Goal: Information Seeking & Learning: Check status

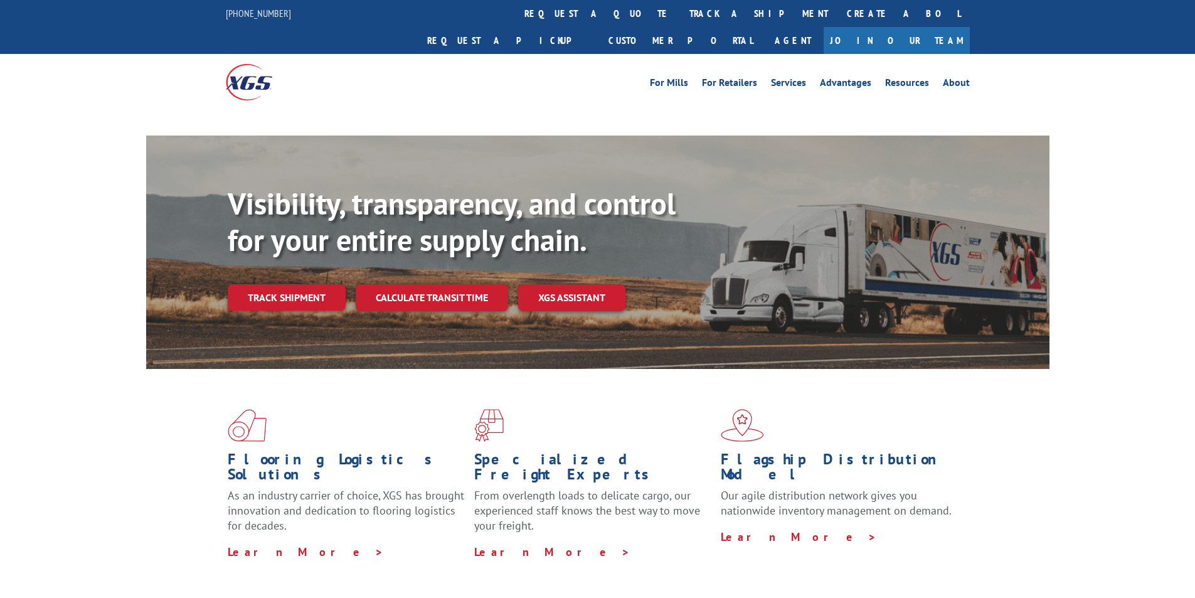
click at [307, 284] on link "Track shipment" at bounding box center [287, 297] width 118 height 26
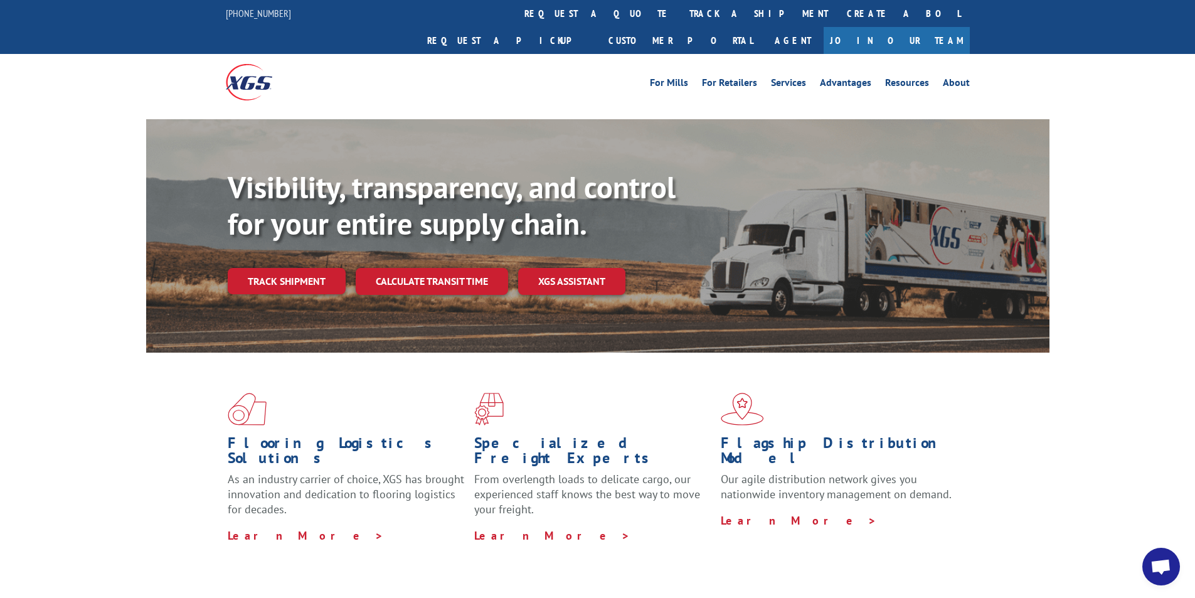
drag, startPoint x: 291, startPoint y: 235, endPoint x: 287, endPoint y: 255, distance: 19.8
click at [292, 235] on div "Visibility, transparency, and control for your entire supply chain. Track shipm…" at bounding box center [639, 256] width 822 height 175
click at [287, 268] on link "Track shipment" at bounding box center [287, 281] width 118 height 26
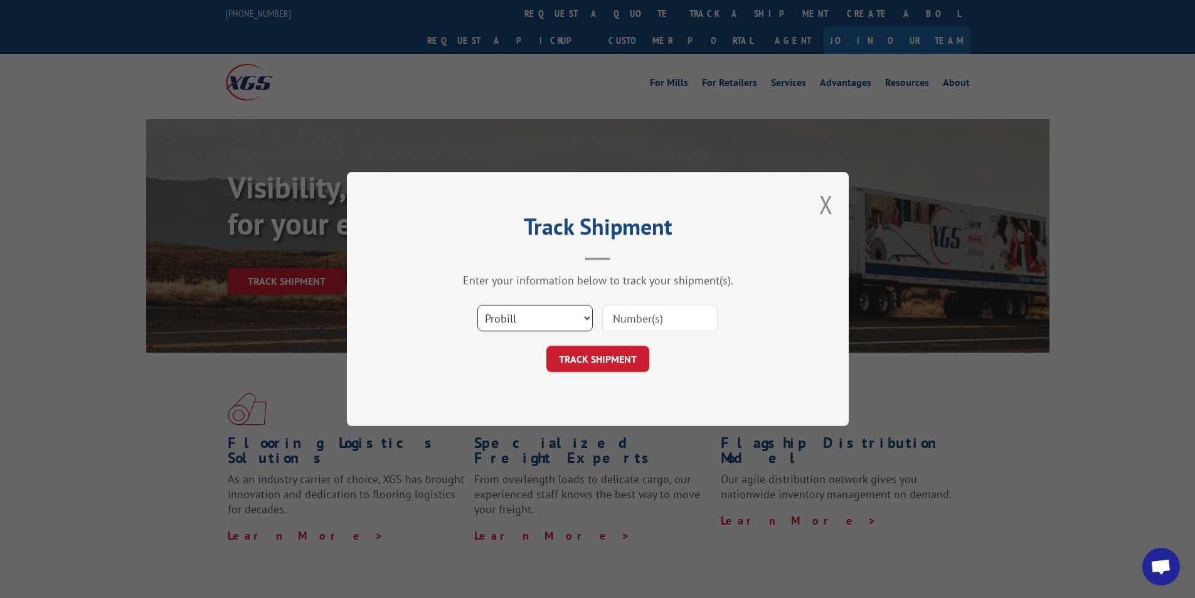
click at [503, 322] on select "Select category... Probill BOL PO" at bounding box center [534, 318] width 115 height 26
select select "bol"
click at [477, 305] on select "Select category... Probill BOL PO" at bounding box center [534, 318] width 115 height 26
paste input "3397701"
type input "3397701"
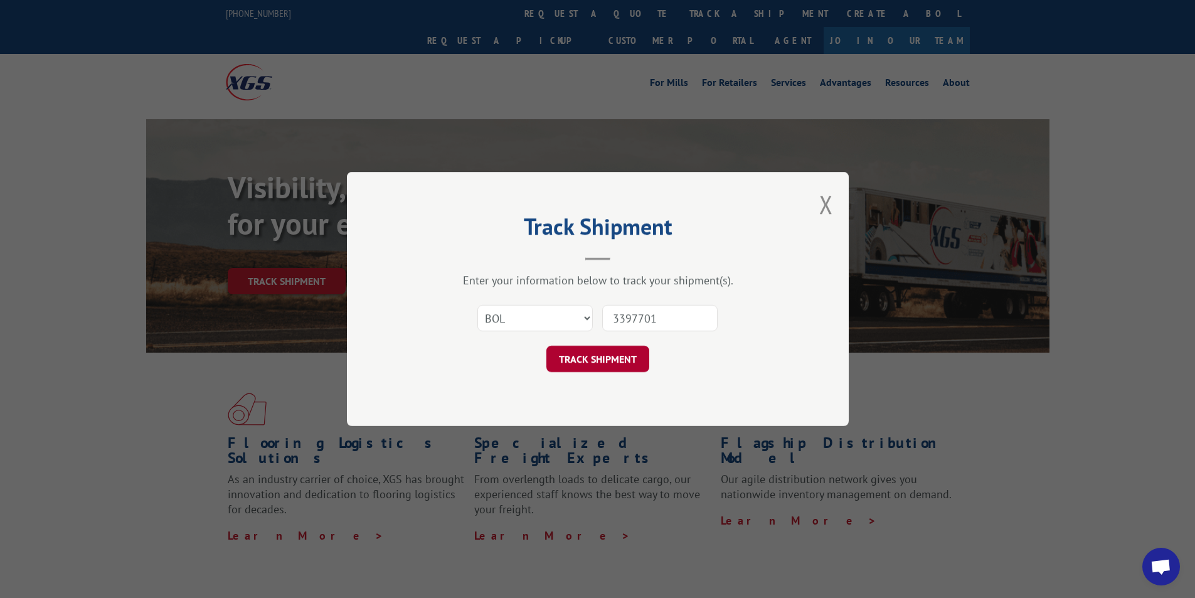
click at [630, 362] on button "TRACK SHIPMENT" at bounding box center [597, 359] width 103 height 26
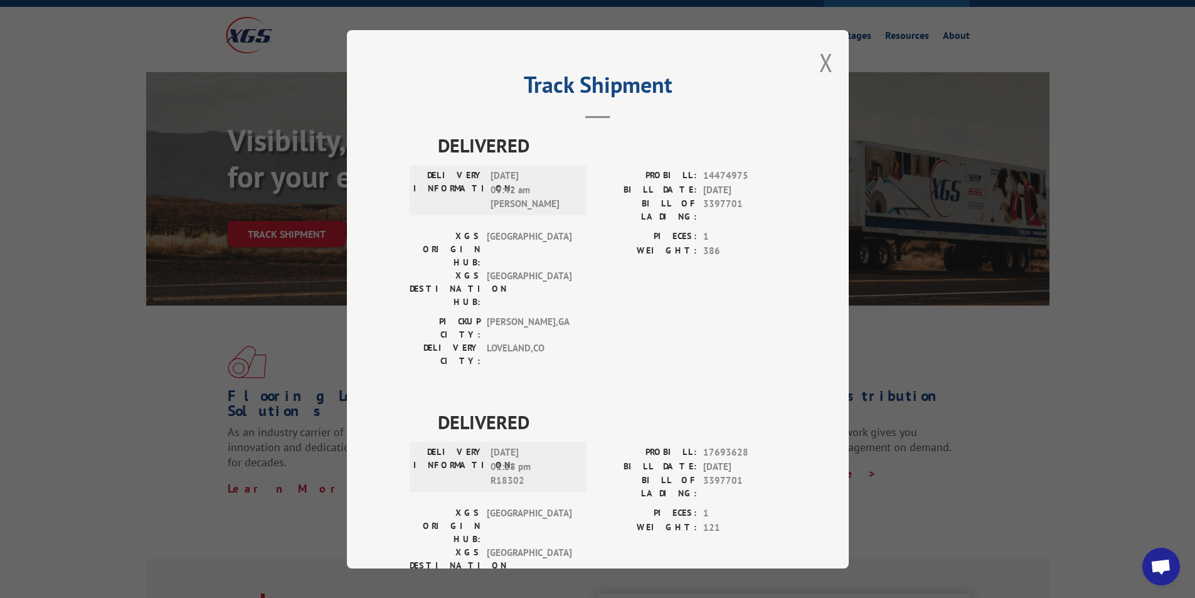
scroll to position [63, 0]
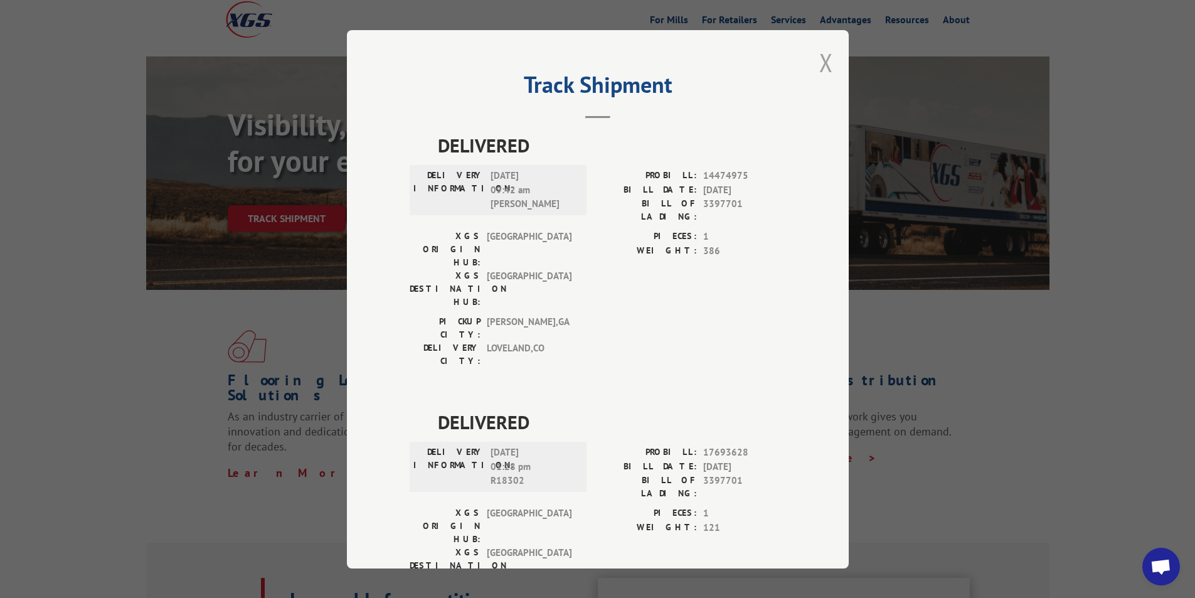
click at [820, 65] on button "Close modal" at bounding box center [826, 62] width 14 height 33
